Goal: Find specific page/section: Find specific page/section

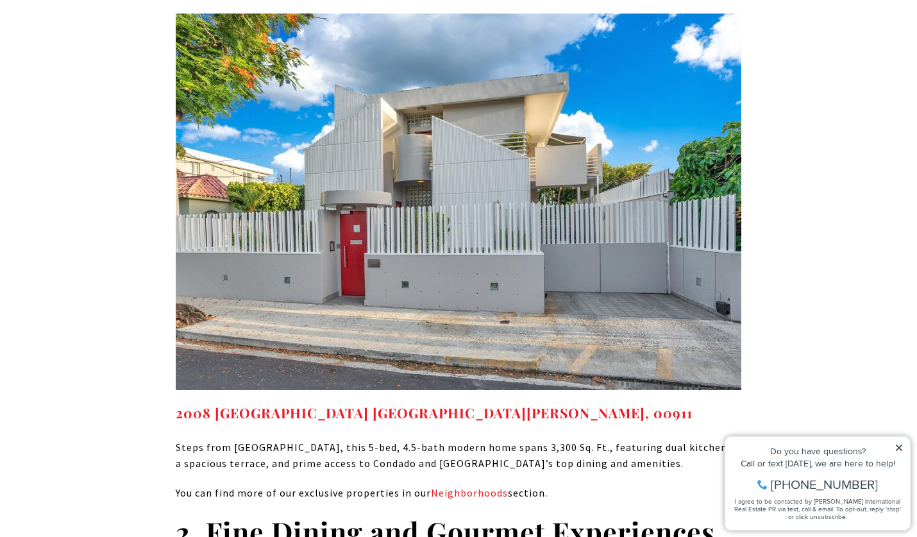
scroll to position [4058, 0]
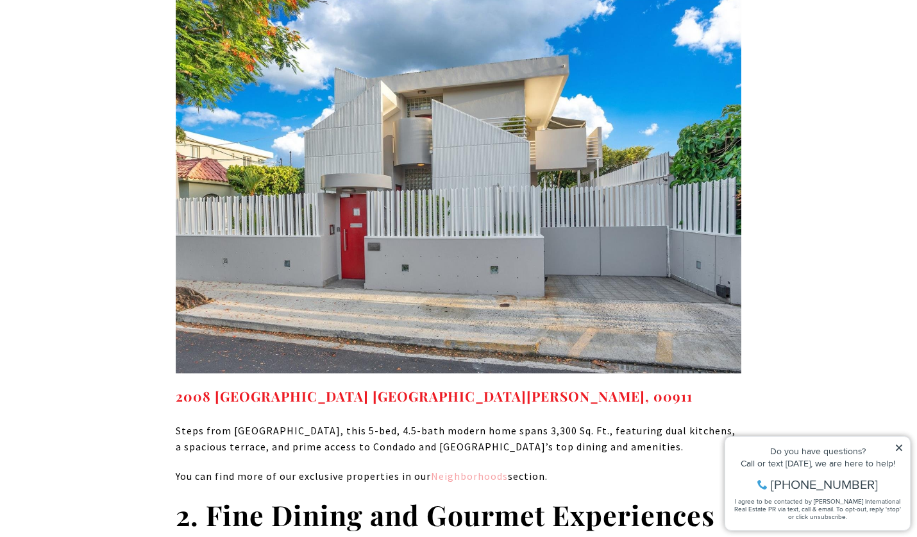
click at [475, 469] on link "Neighborhoods" at bounding box center [469, 475] width 77 height 13
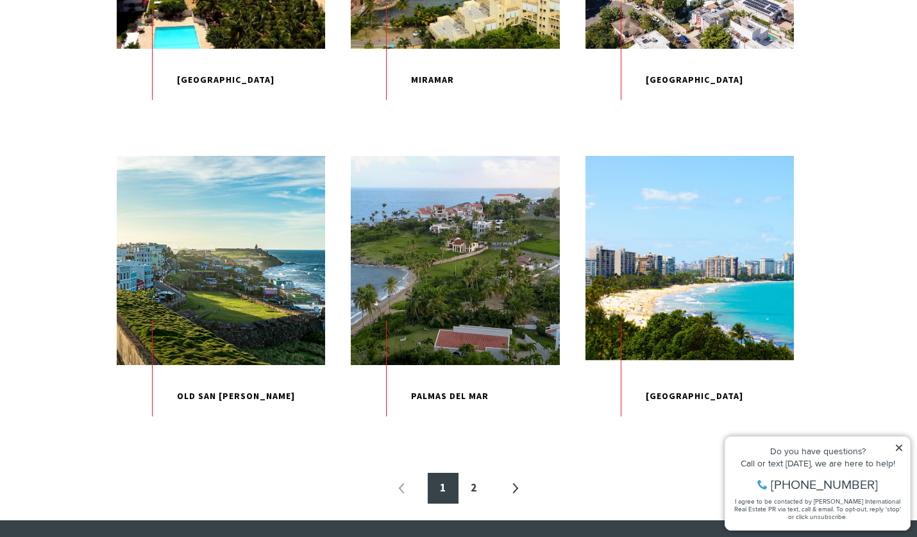
scroll to position [1247, 0]
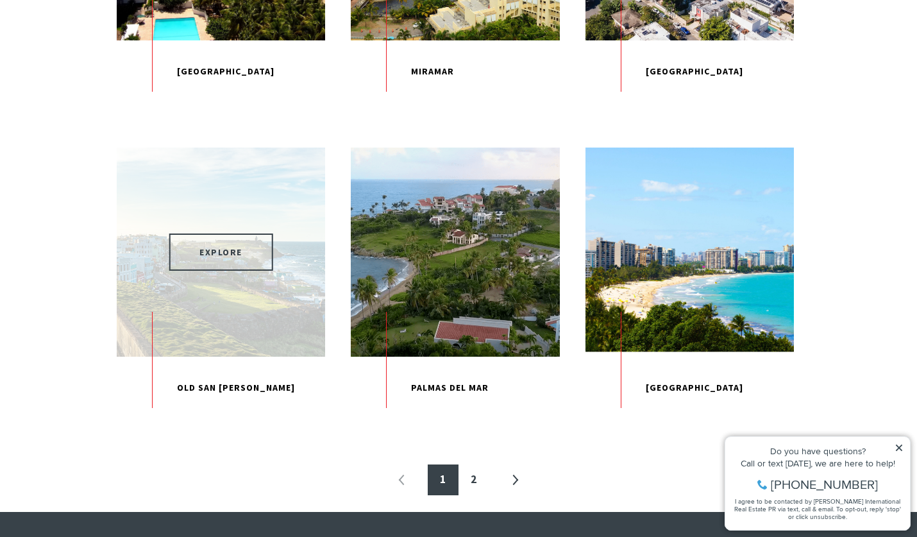
click at [235, 271] on span "EXPLORE" at bounding box center [221, 251] width 105 height 37
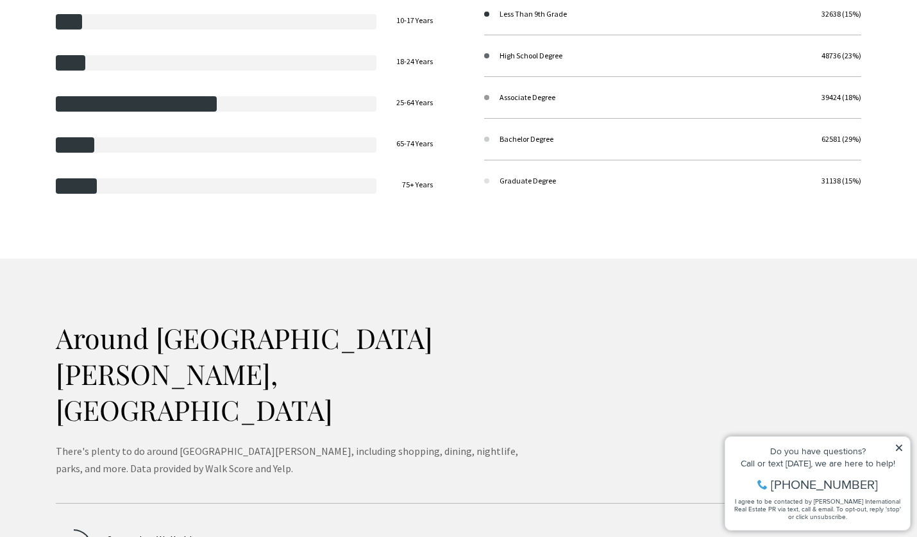
scroll to position [2457, 0]
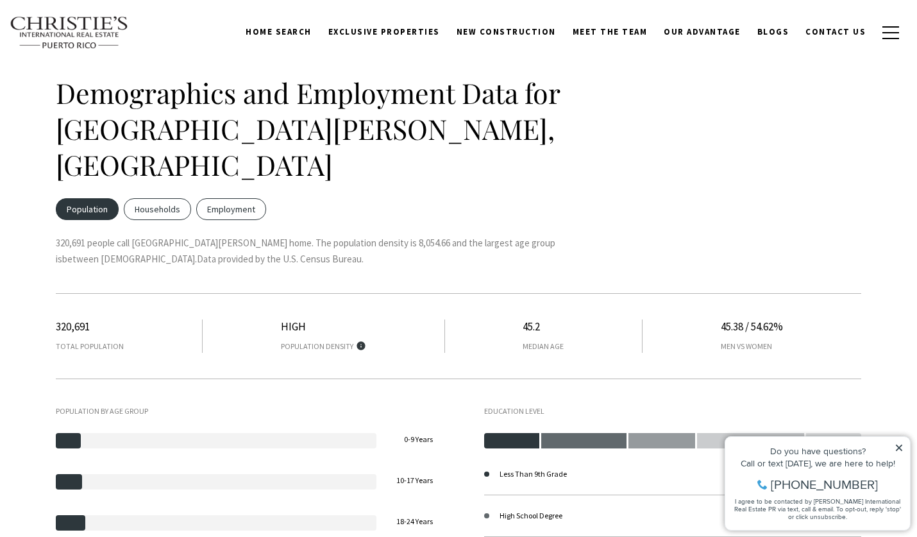
scroll to position [1864, 0]
